Goal: Transaction & Acquisition: Purchase product/service

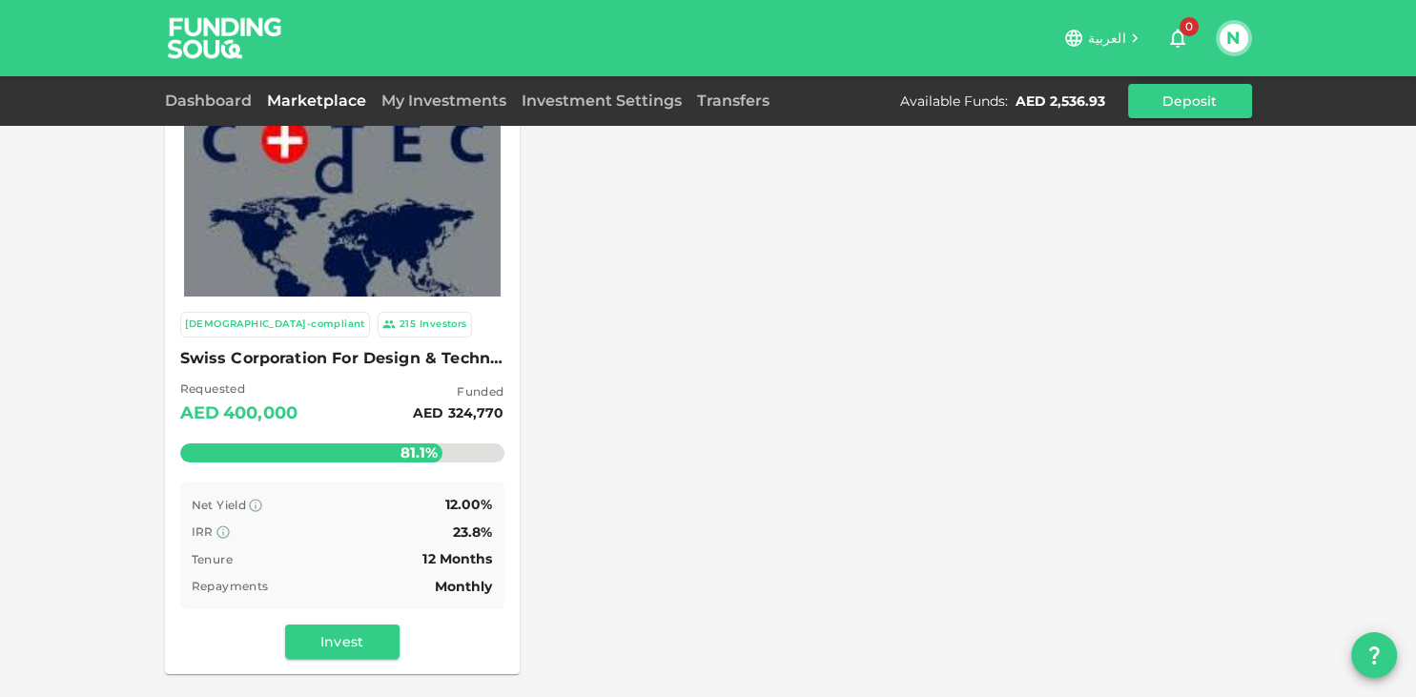
scroll to position [110, 0]
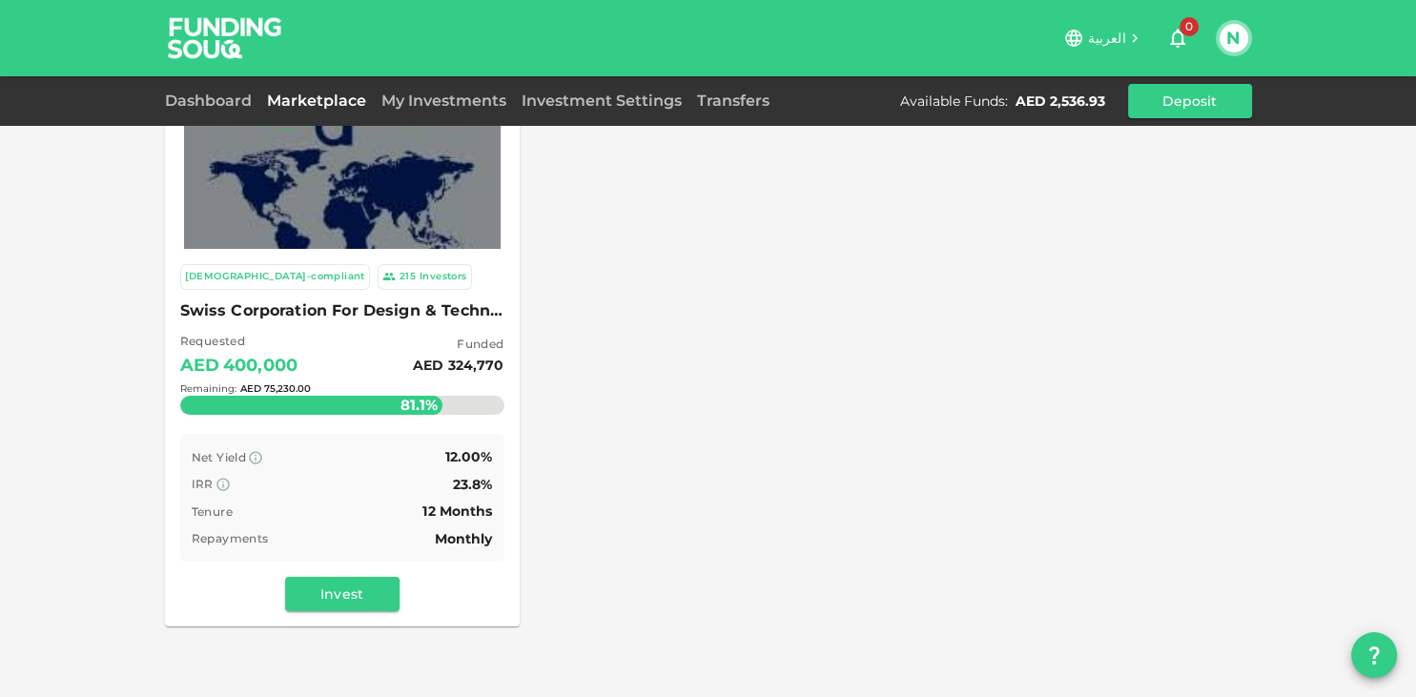
click at [345, 358] on div "Remaining : AED 75,230.00" at bounding box center [342, 388] width 324 height 75
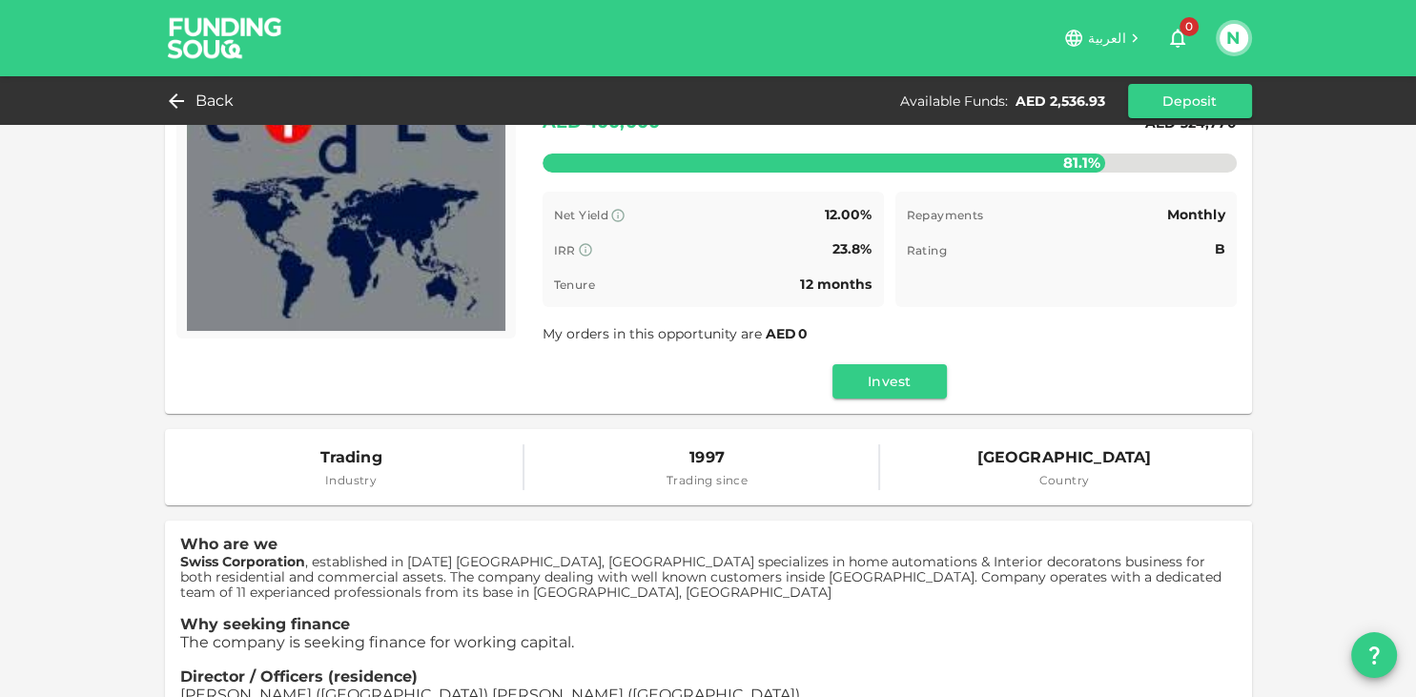
scroll to position [110, 0]
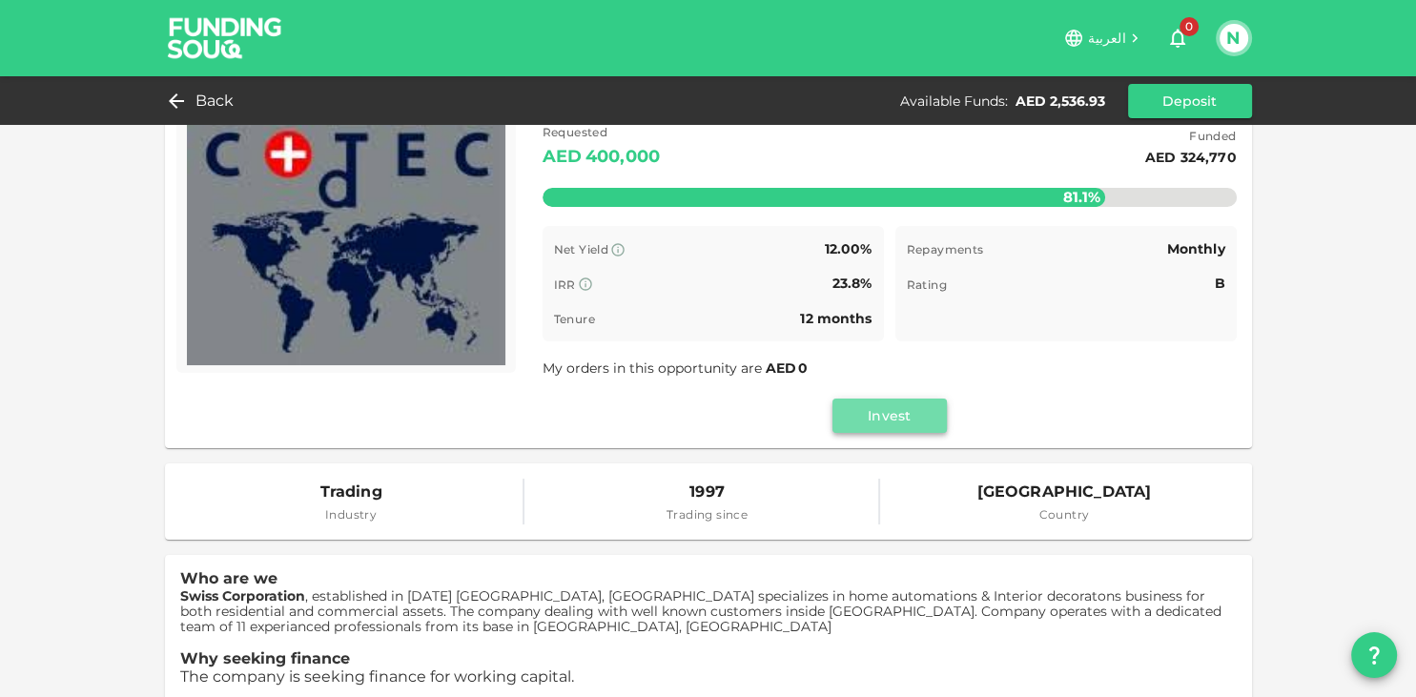
click at [898, 418] on button "Invest" at bounding box center [889, 415] width 114 height 34
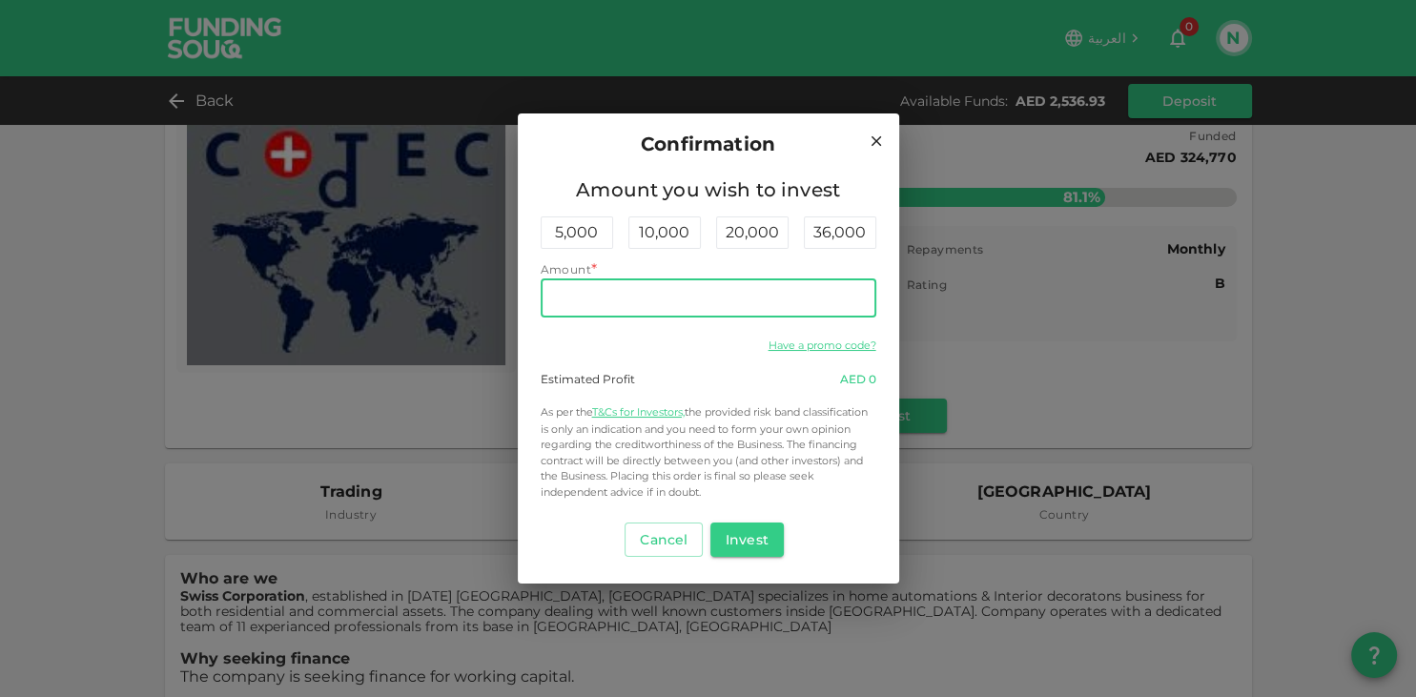
click at [665, 304] on input "Amount" at bounding box center [709, 298] width 336 height 38
type input "1,500"
click at [748, 544] on button "Invest" at bounding box center [746, 539] width 73 height 34
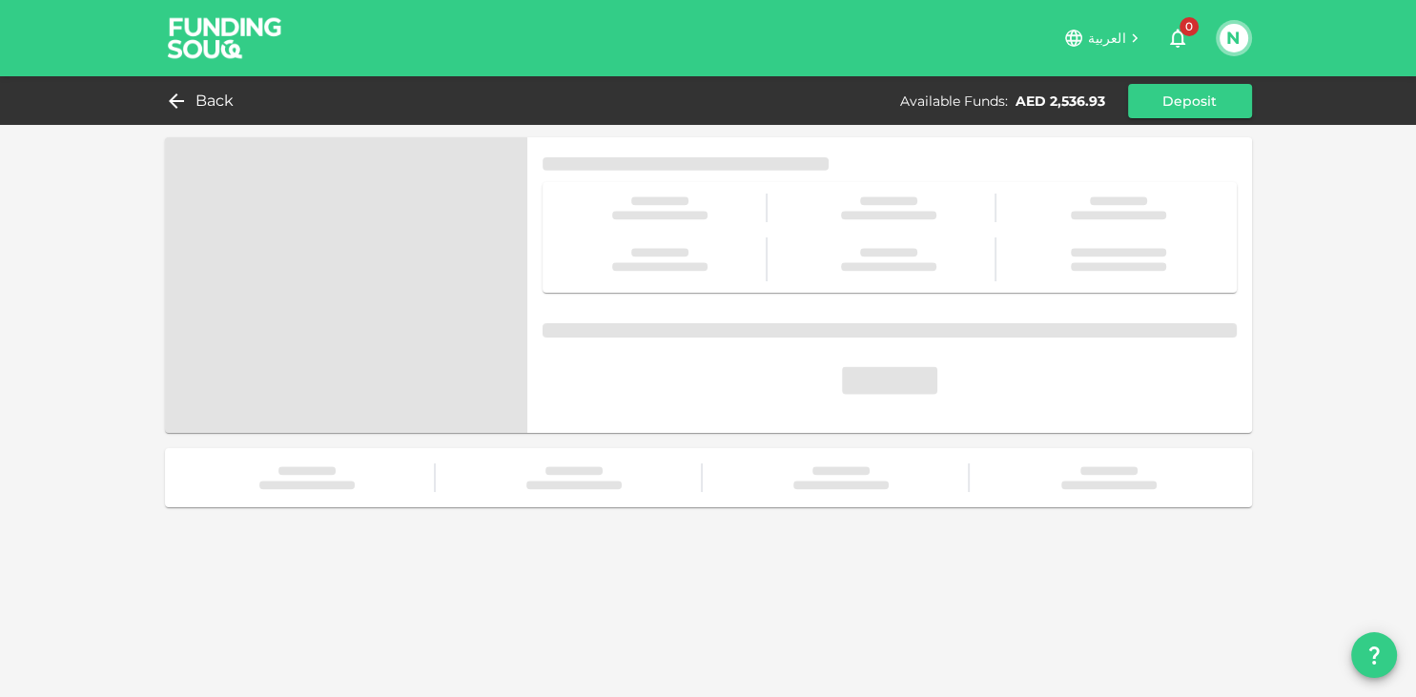
scroll to position [0, 0]
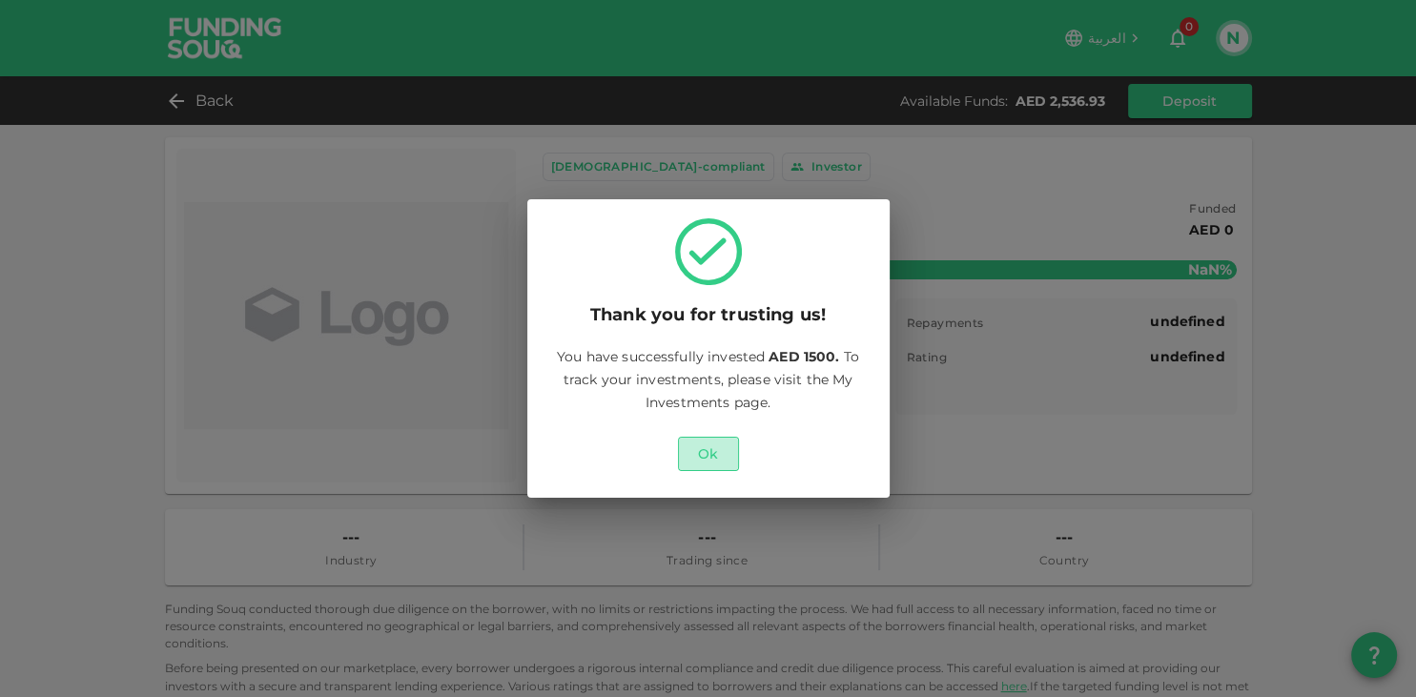
click at [711, 456] on button "Ok" at bounding box center [708, 454] width 61 height 34
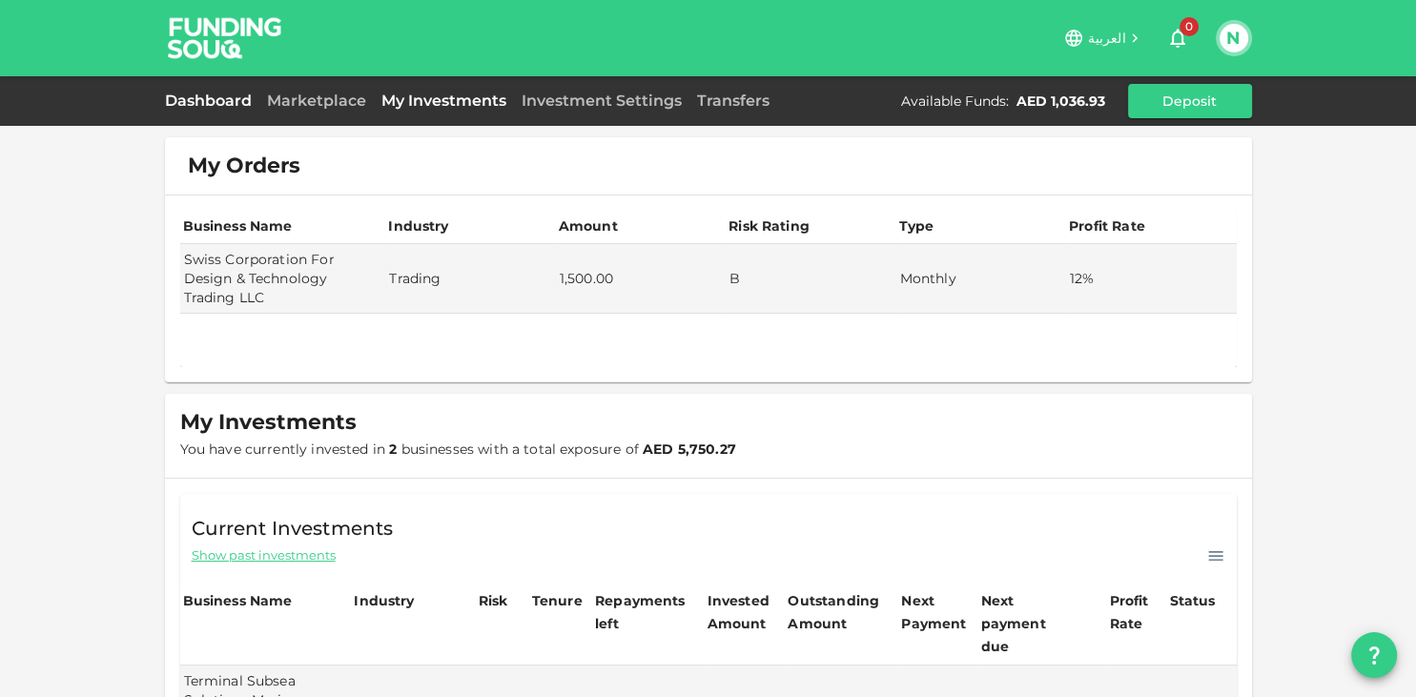
click at [207, 104] on link "Dashboard" at bounding box center [212, 101] width 94 height 18
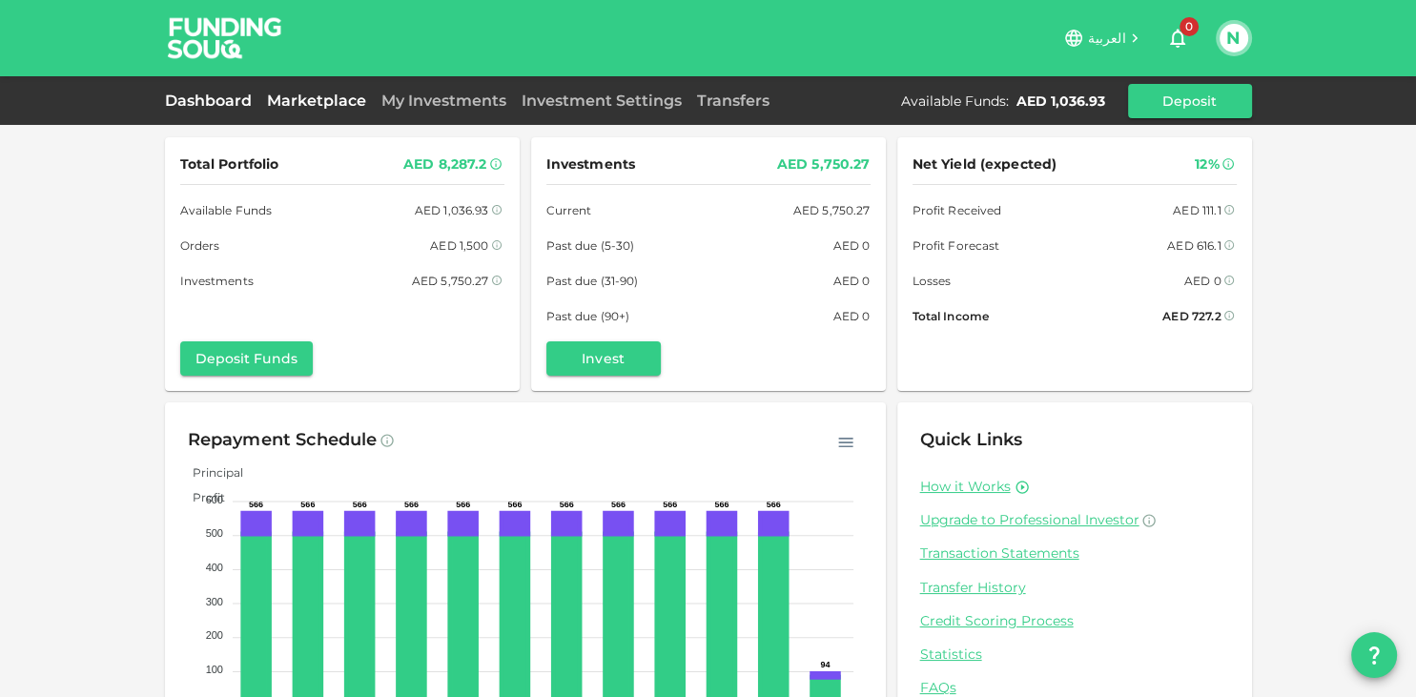
click at [295, 106] on link "Marketplace" at bounding box center [316, 101] width 114 height 18
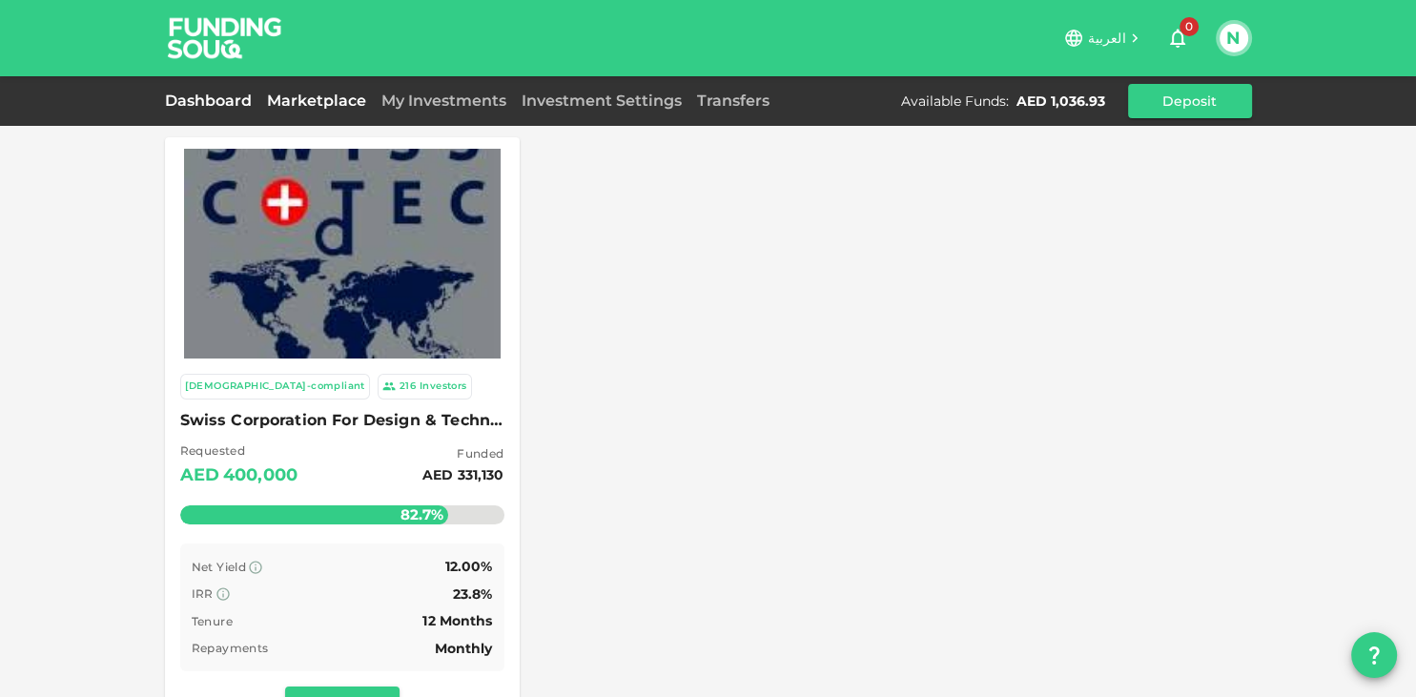
click at [200, 97] on link "Dashboard" at bounding box center [212, 101] width 94 height 18
